Goal: Navigation & Orientation: Find specific page/section

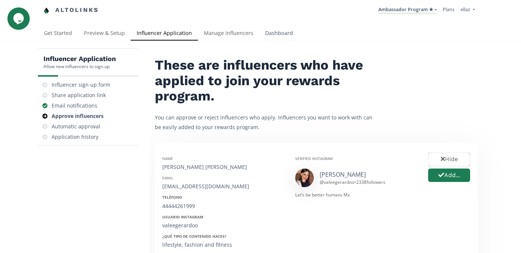
click at [280, 35] on link "Dashboard" at bounding box center [279, 33] width 40 height 15
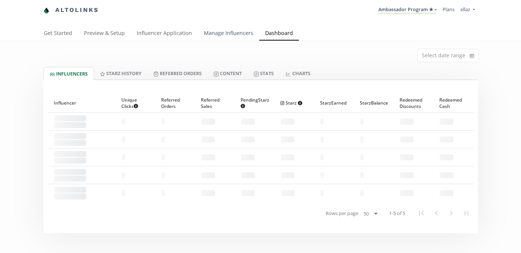
click at [238, 39] on link "Manage Influencers" at bounding box center [228, 33] width 61 height 15
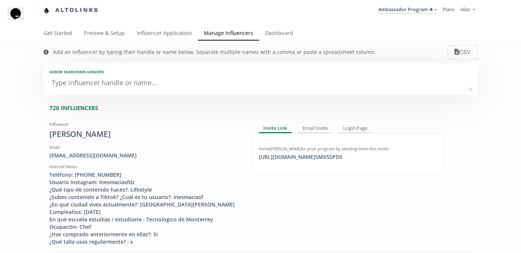
click at [291, 25] on div "Altolinks Ambassador Program ★ [GEOGRAPHIC_DATA] MACRO INFLUENCERS (prog ventas…" at bounding box center [260, 13] width 521 height 26
click at [289, 32] on link "Dashboard" at bounding box center [279, 33] width 40 height 15
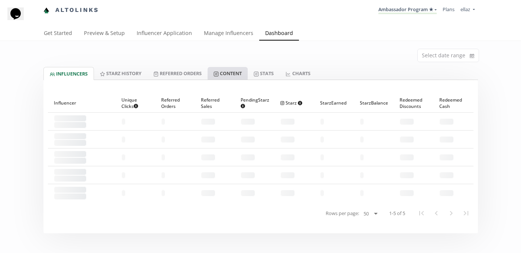
click at [248, 71] on link "Content" at bounding box center [228, 73] width 40 height 13
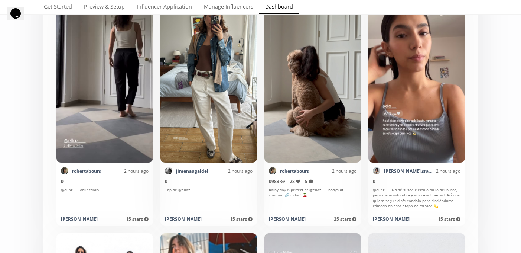
scroll to position [224, 0]
